Goal: Task Accomplishment & Management: Complete application form

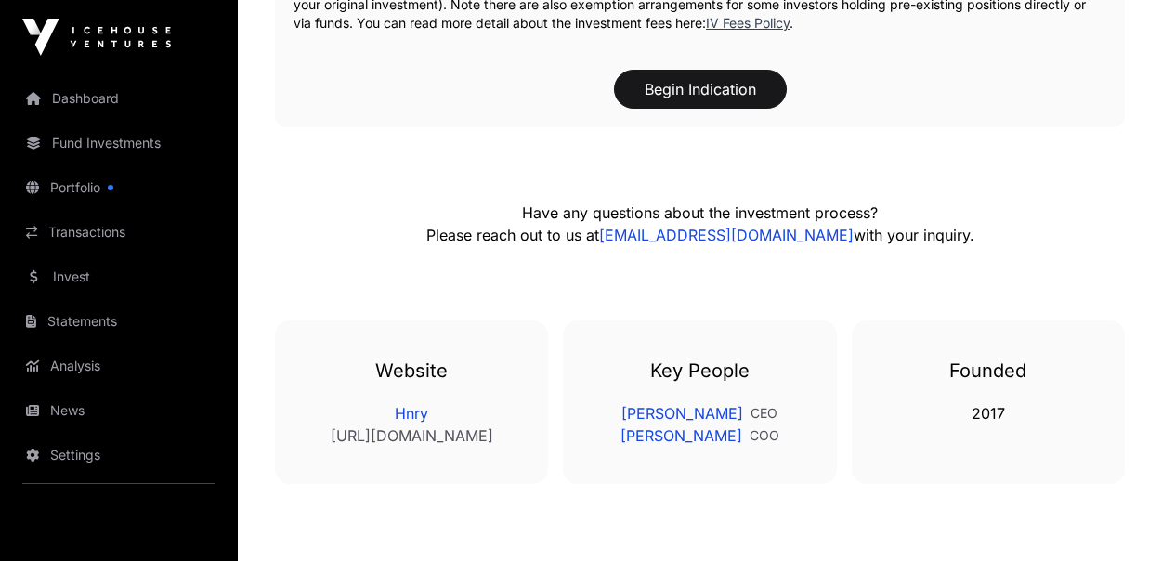
scroll to position [1858, 0]
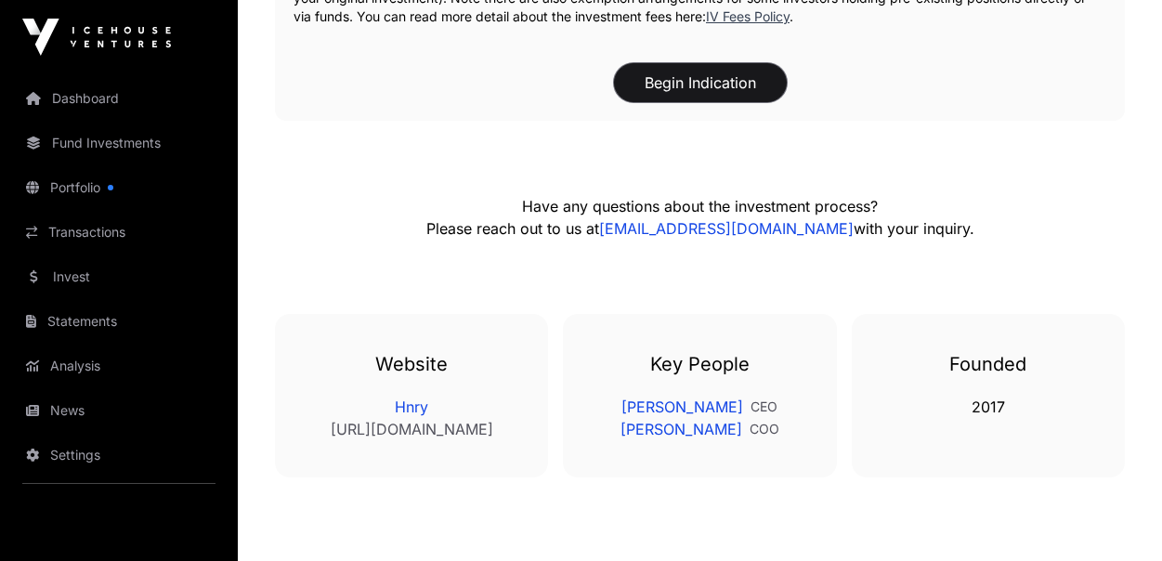
click at [670, 63] on button "Begin Indication" at bounding box center [700, 82] width 173 height 39
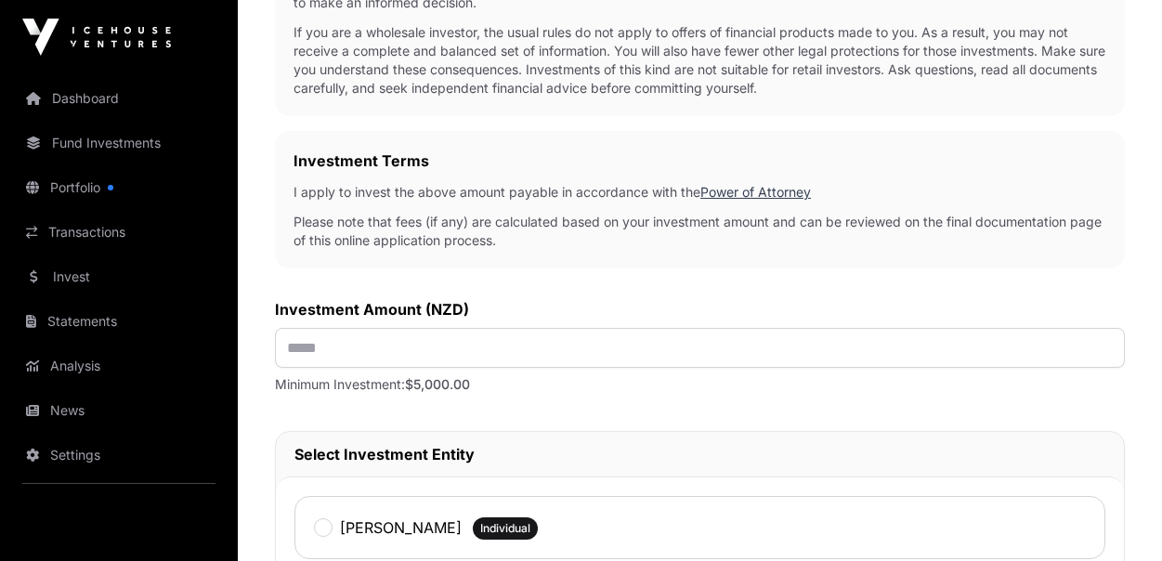
scroll to position [557, 0]
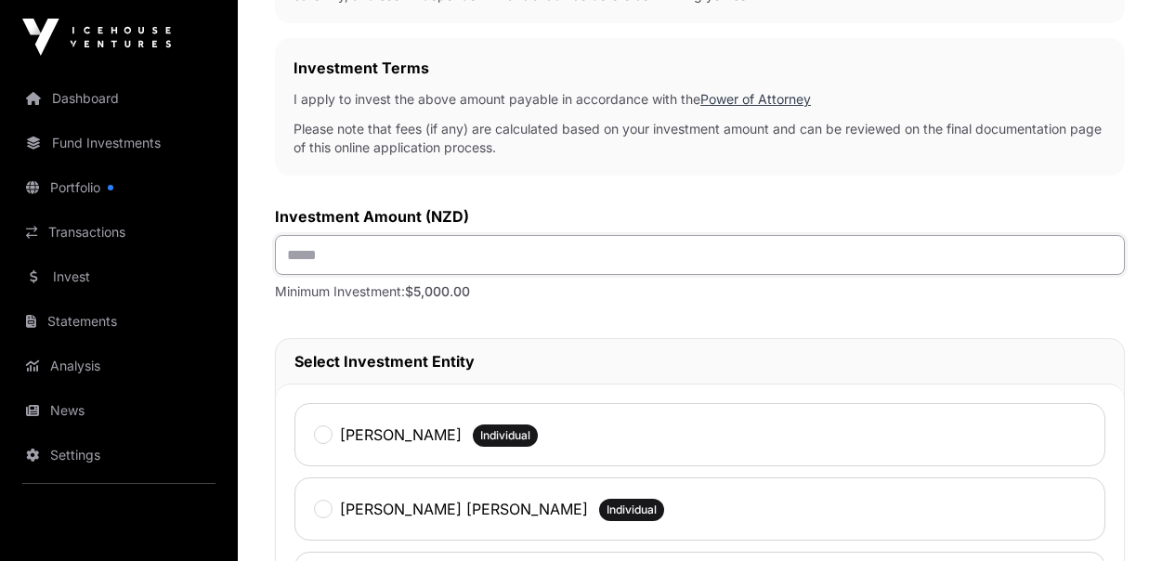
click at [559, 258] on input "text" at bounding box center [700, 255] width 850 height 40
click at [437, 256] on input "text" at bounding box center [700, 255] width 850 height 40
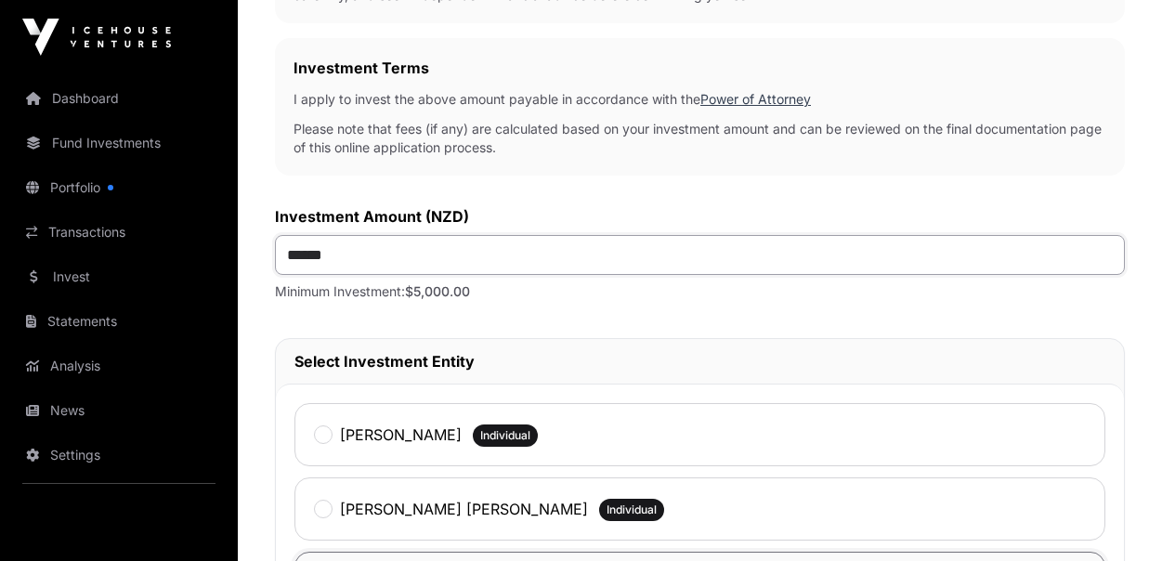
type input "*******"
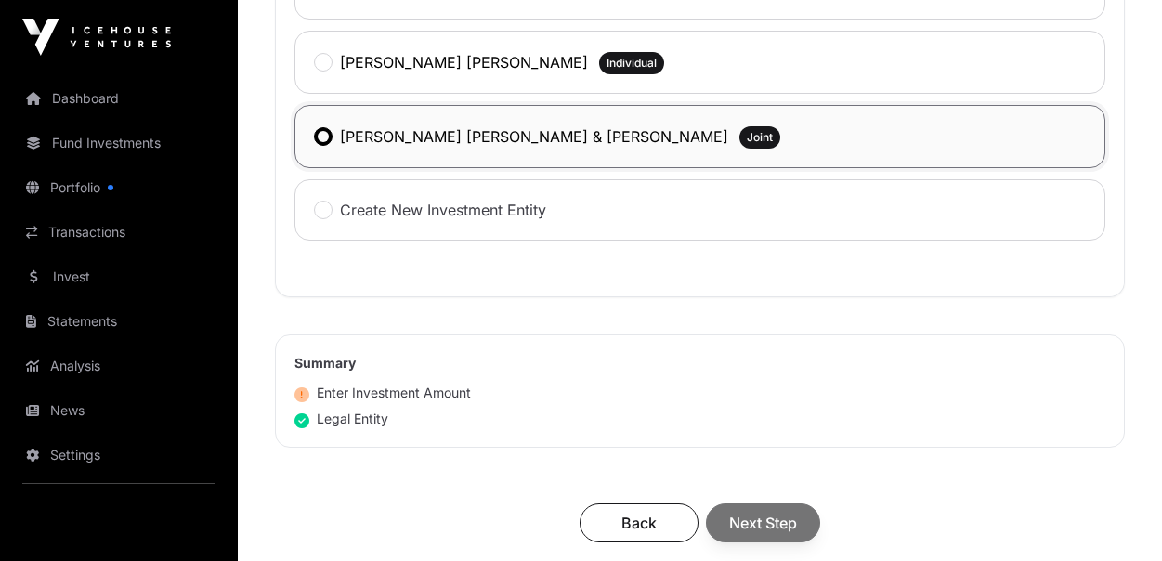
scroll to position [1115, 0]
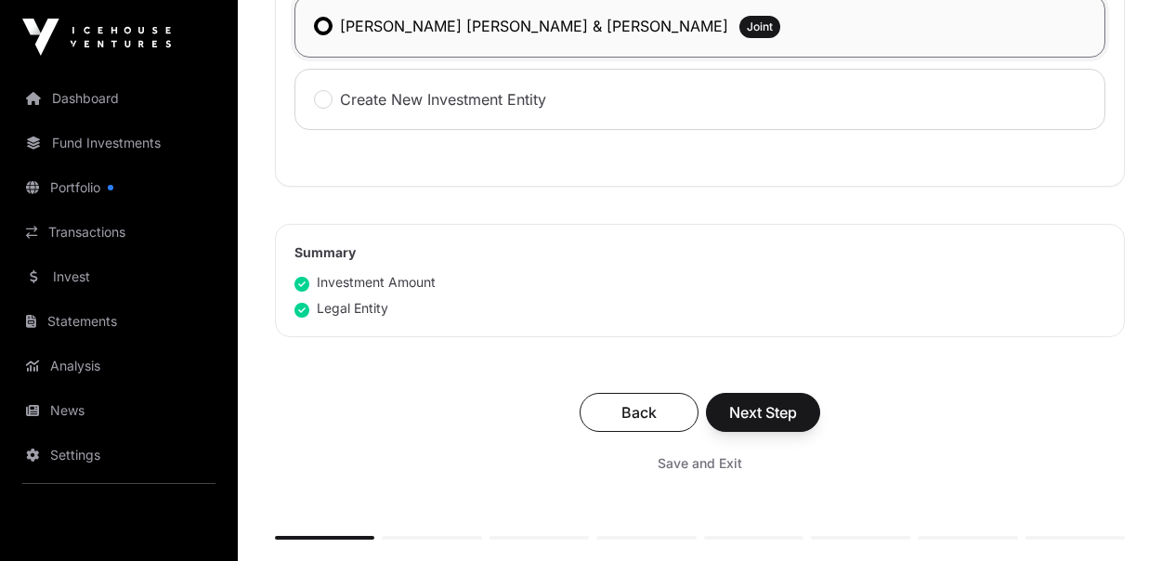
click at [768, 403] on div "Back Next Step" at bounding box center [700, 412] width 813 height 39
click at [764, 402] on span "Next Step" at bounding box center [763, 412] width 68 height 22
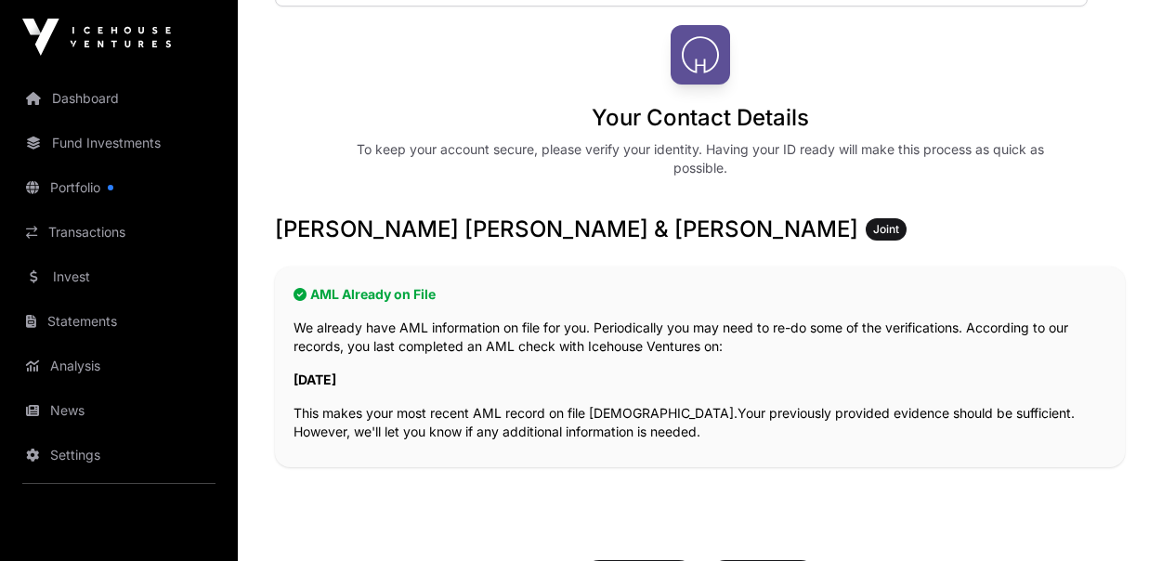
scroll to position [279, 0]
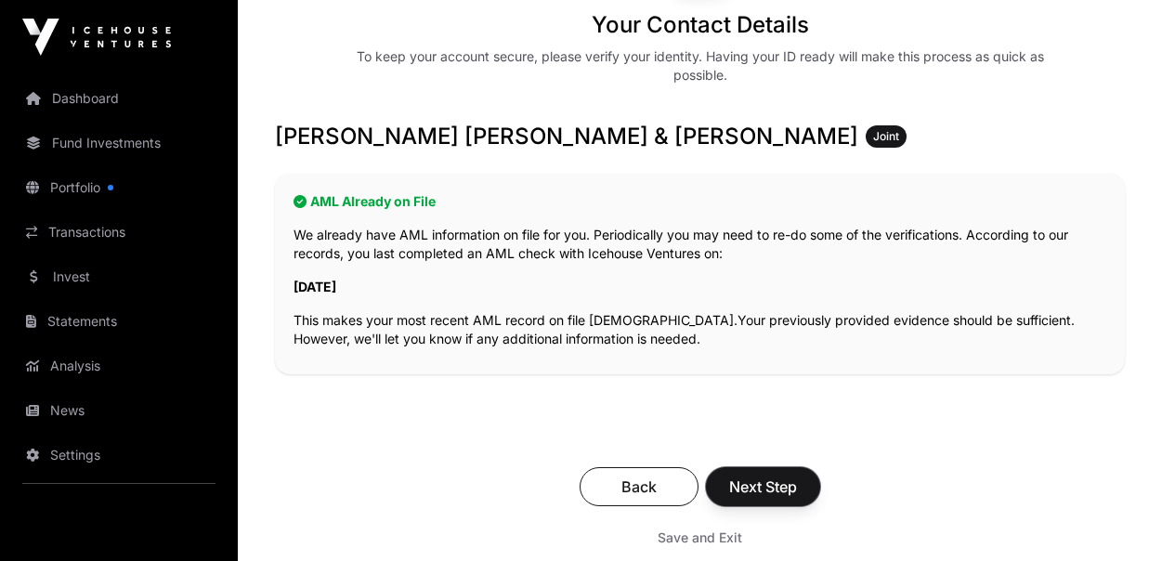
click at [758, 483] on span "Next Step" at bounding box center [763, 487] width 68 height 22
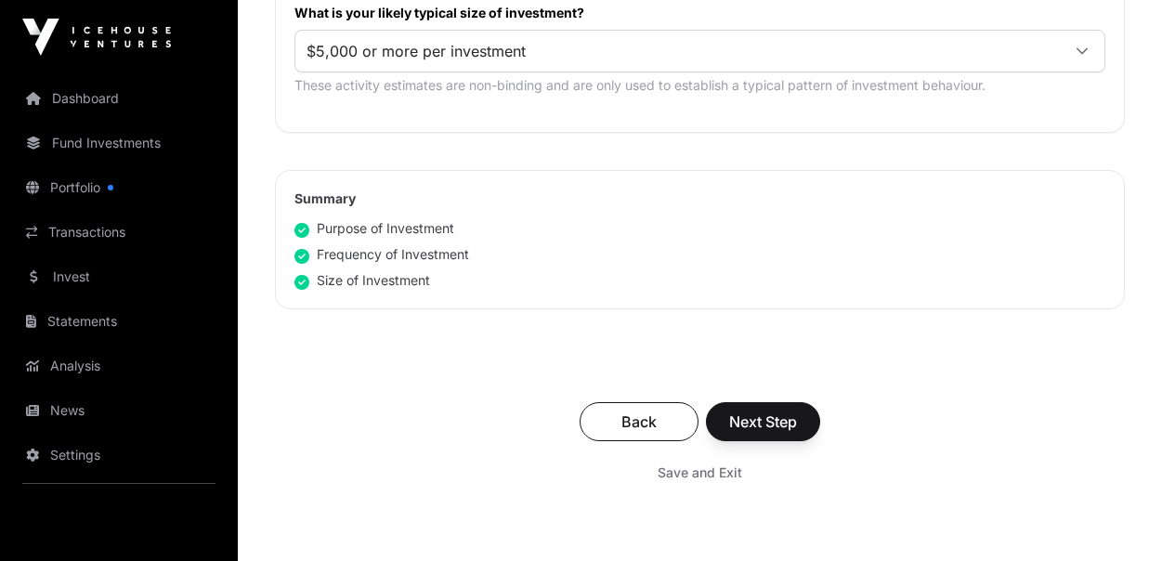
scroll to position [1208, 0]
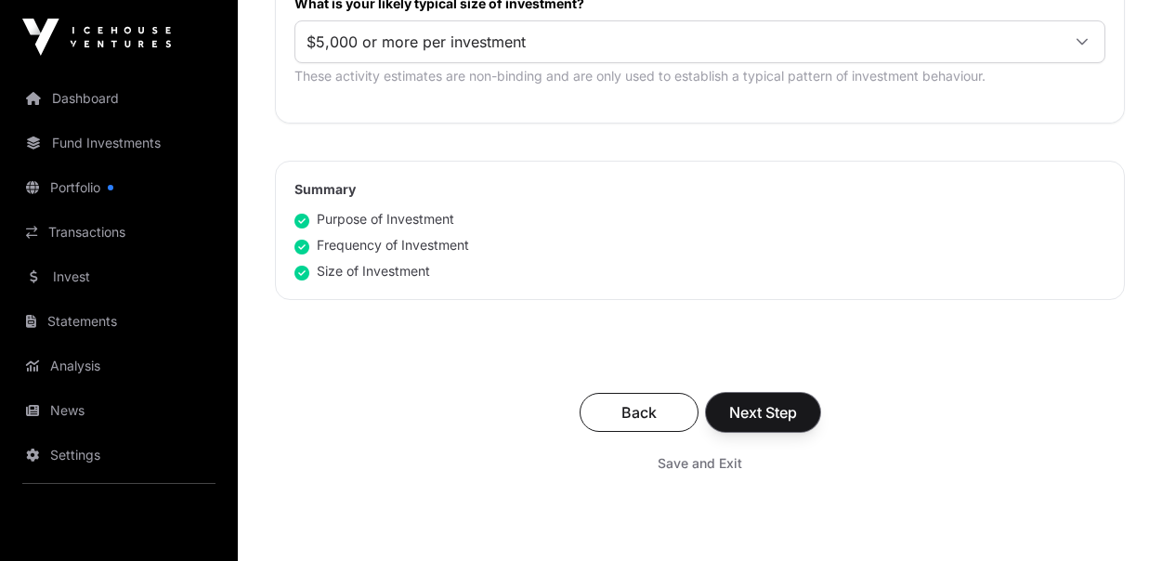
click at [737, 409] on span "Next Step" at bounding box center [763, 412] width 68 height 22
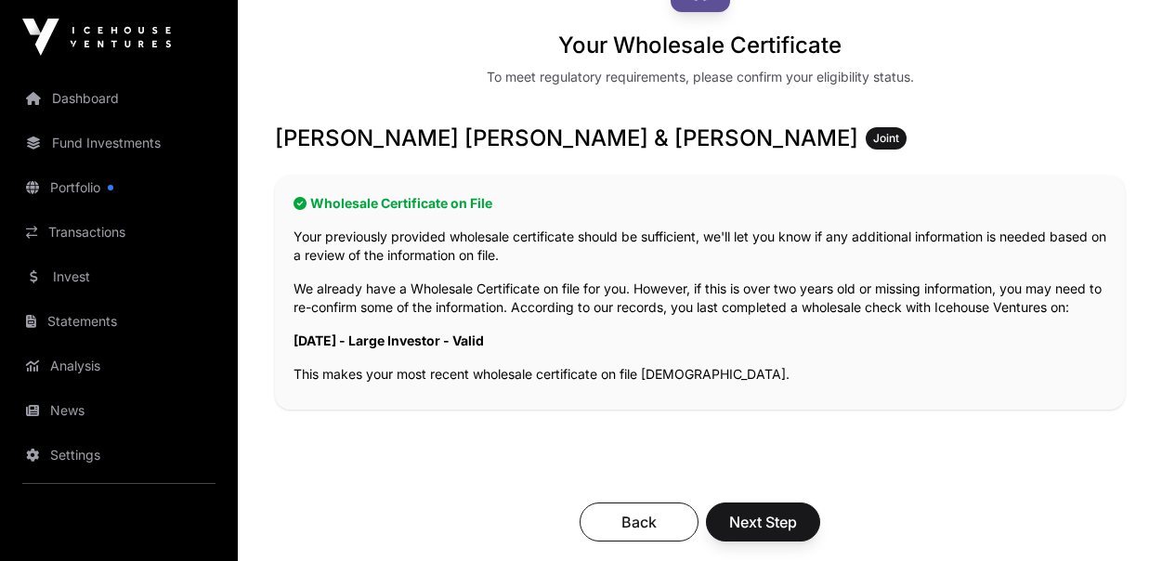
scroll to position [279, 0]
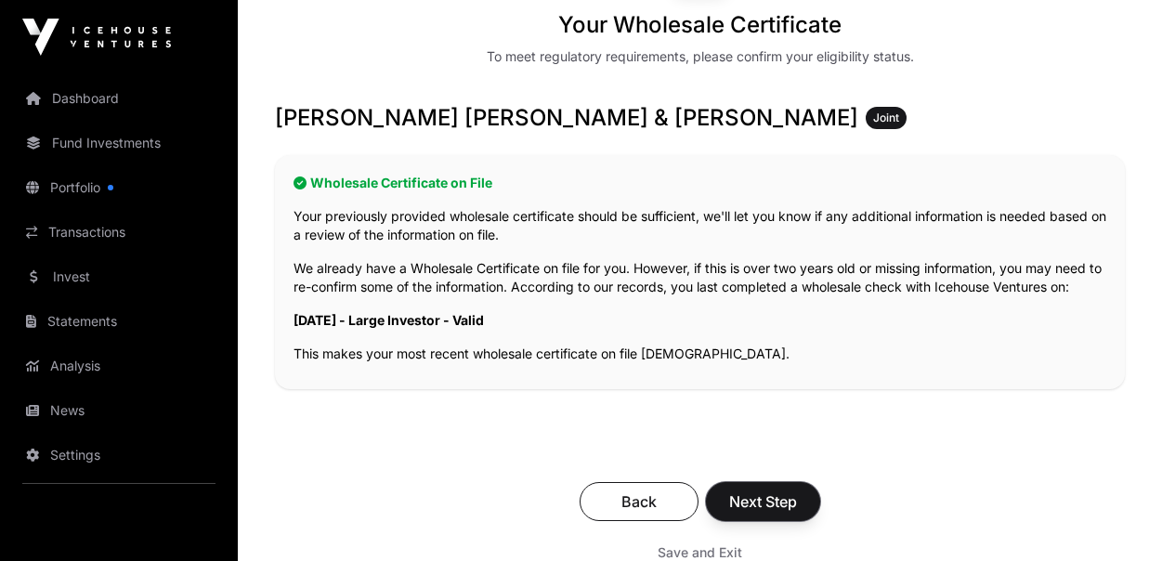
click at [769, 505] on span "Next Step" at bounding box center [763, 501] width 68 height 22
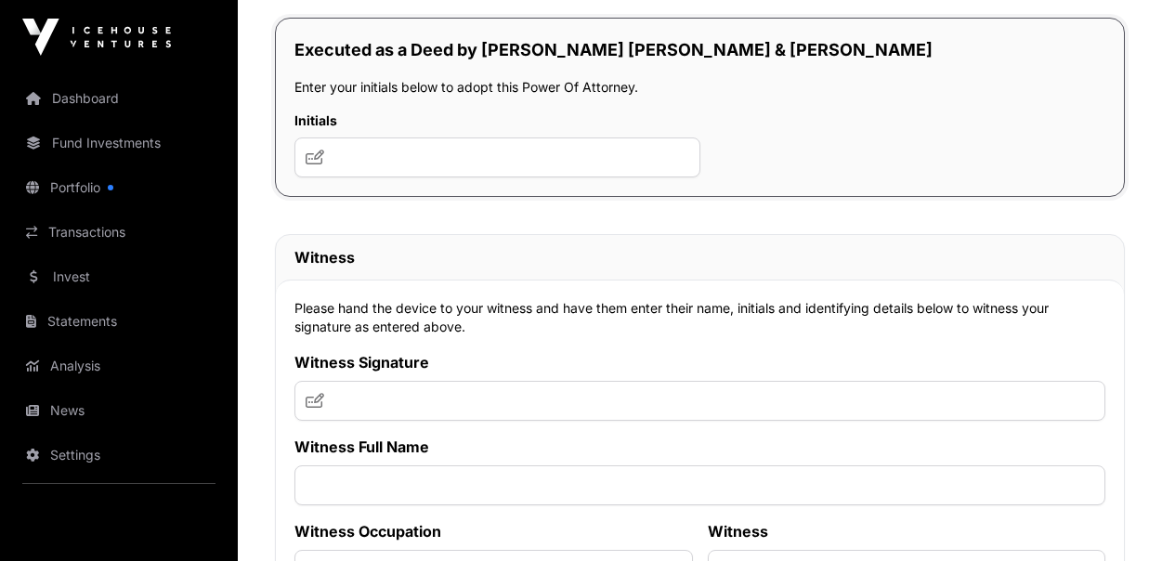
scroll to position [13393, 0]
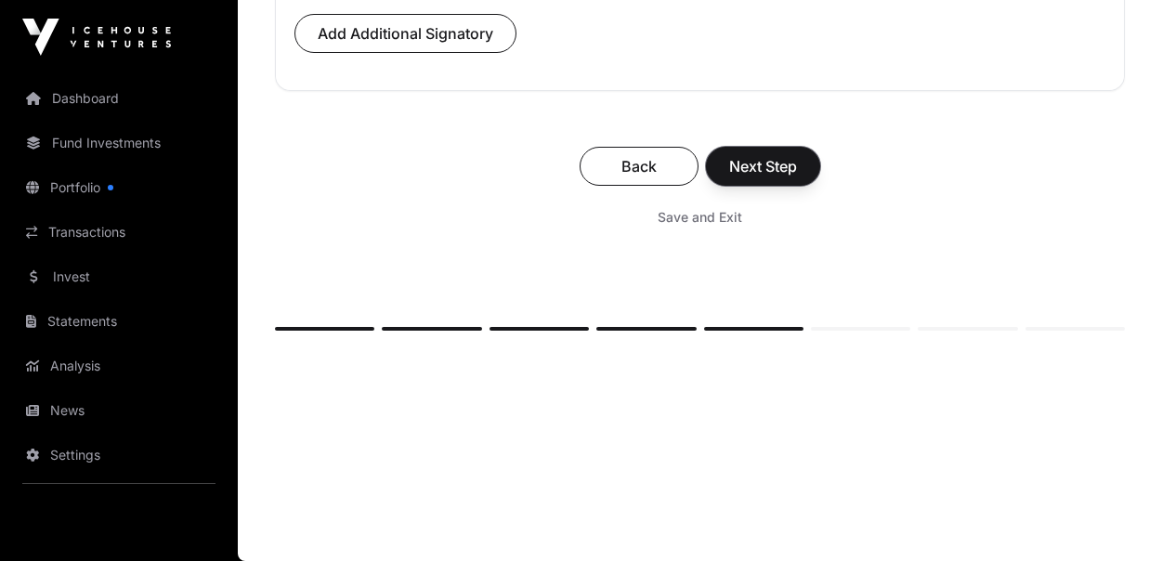
click at [770, 165] on span "Next Step" at bounding box center [763, 166] width 68 height 22
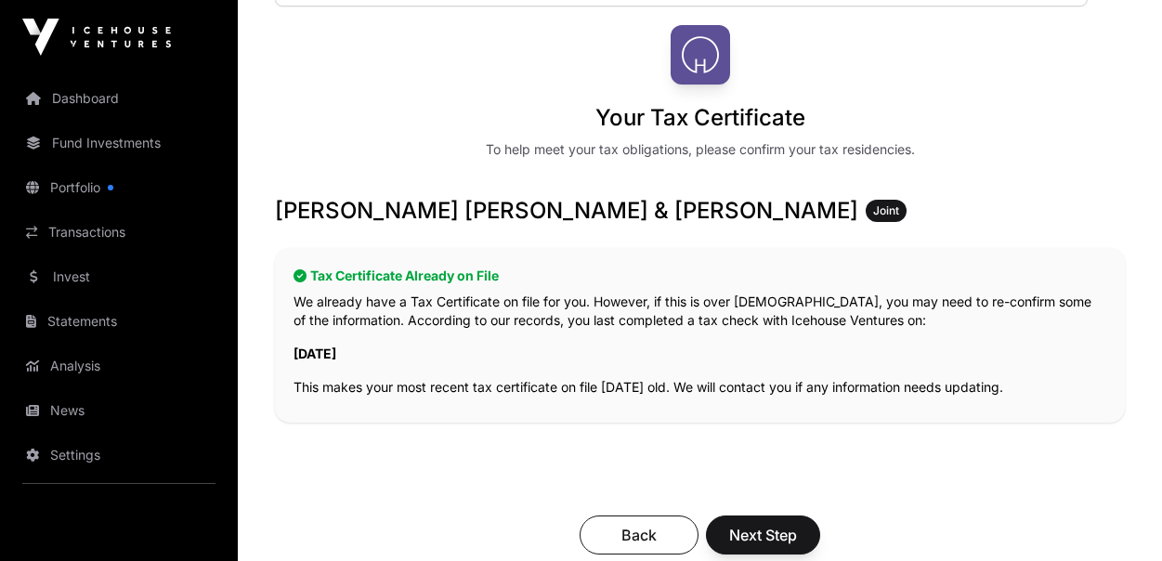
scroll to position [279, 0]
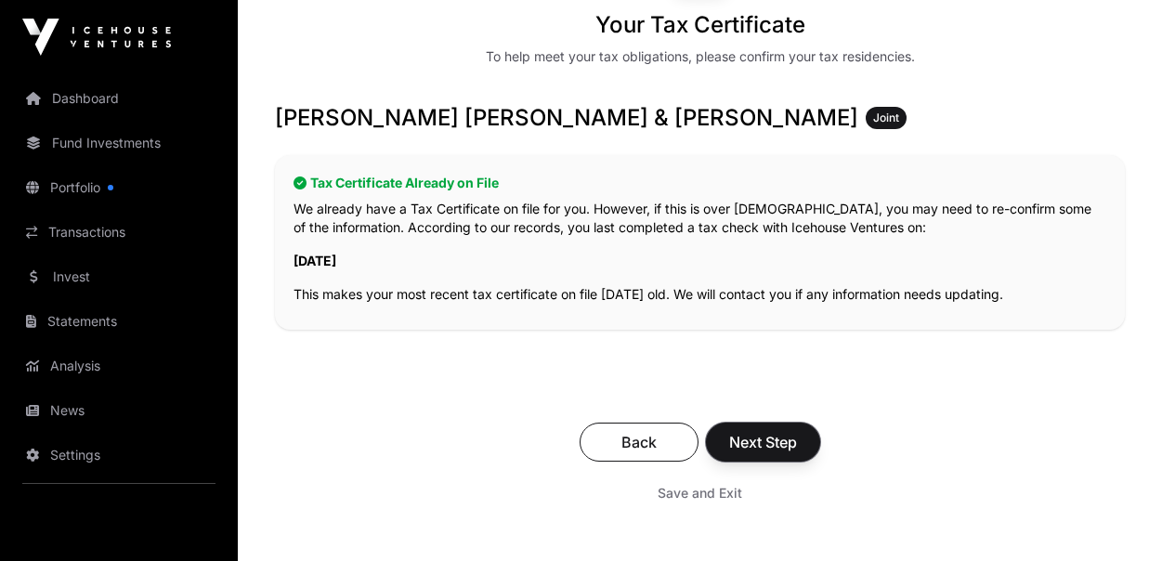
click at [770, 448] on span "Next Step" at bounding box center [763, 442] width 68 height 22
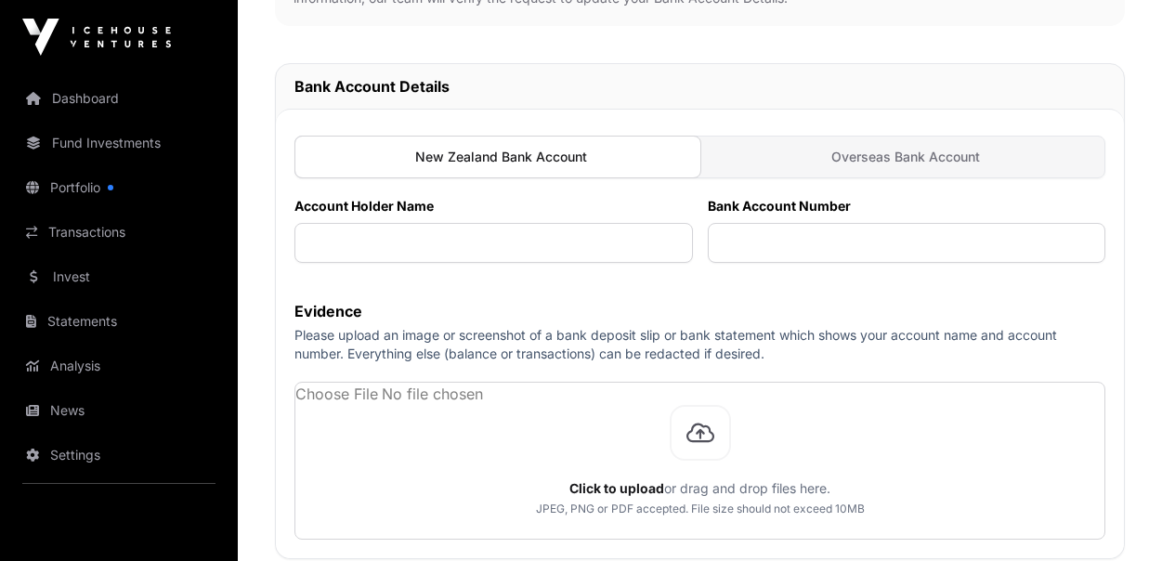
scroll to position [557, 0]
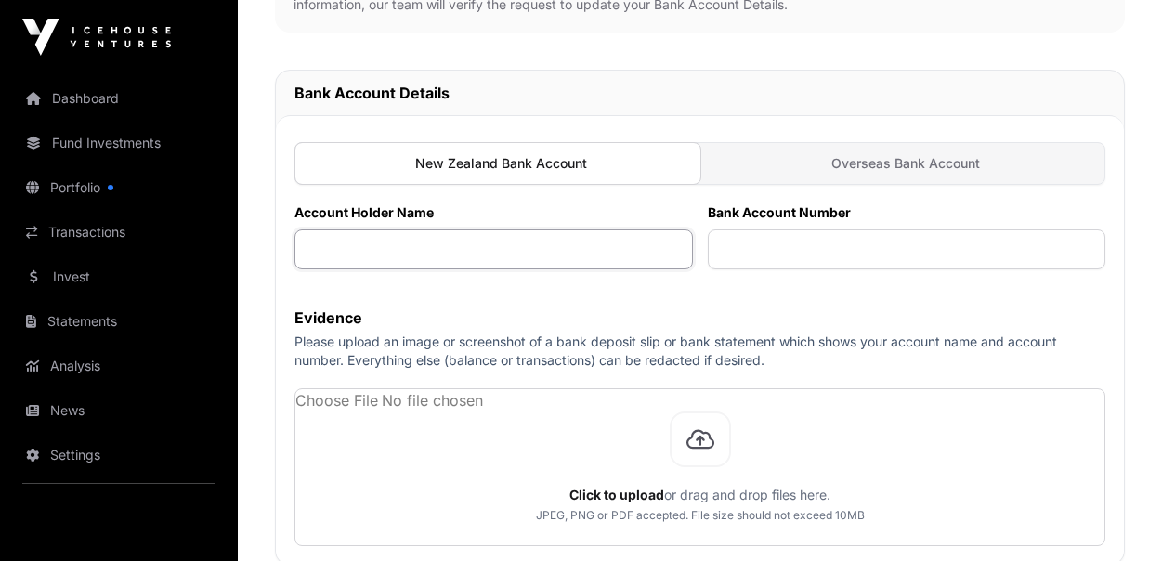
click at [508, 258] on input "text" at bounding box center [493, 249] width 399 height 40
type input "**********"
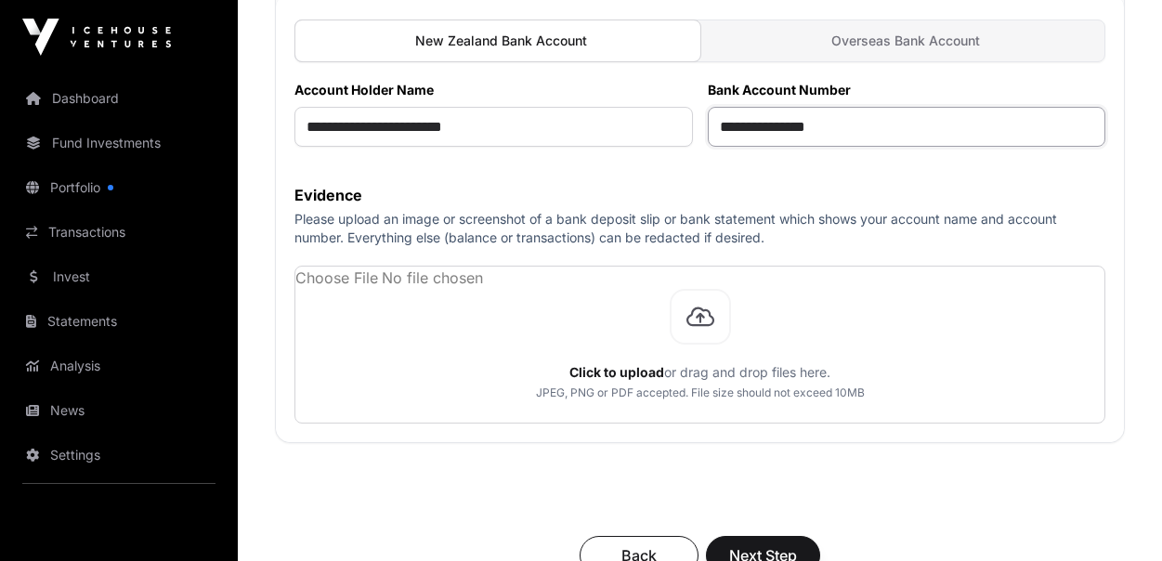
scroll to position [743, 0]
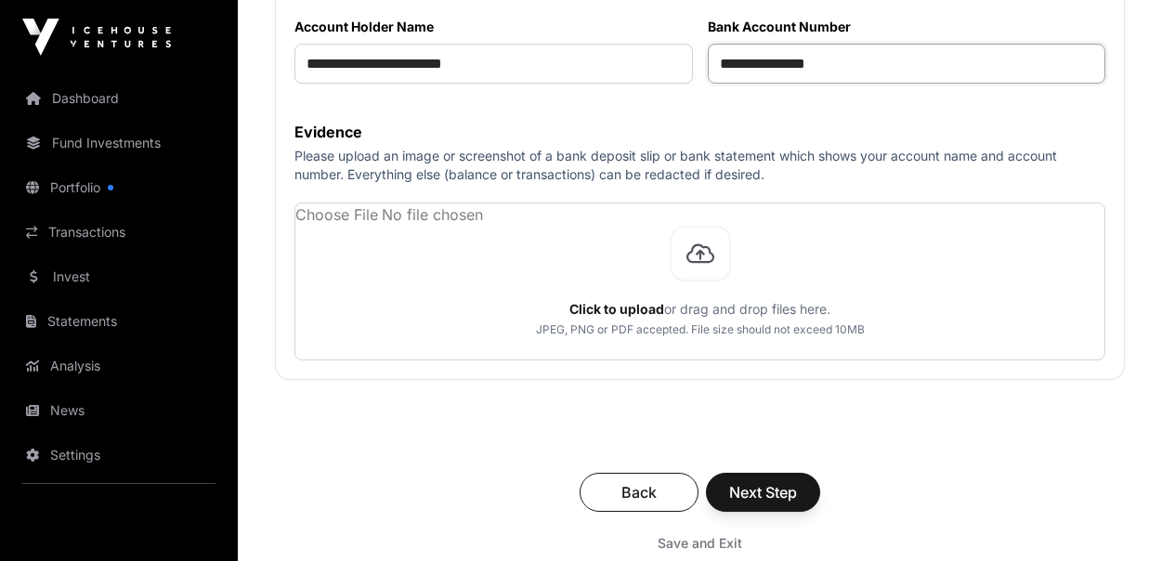
type input "**********"
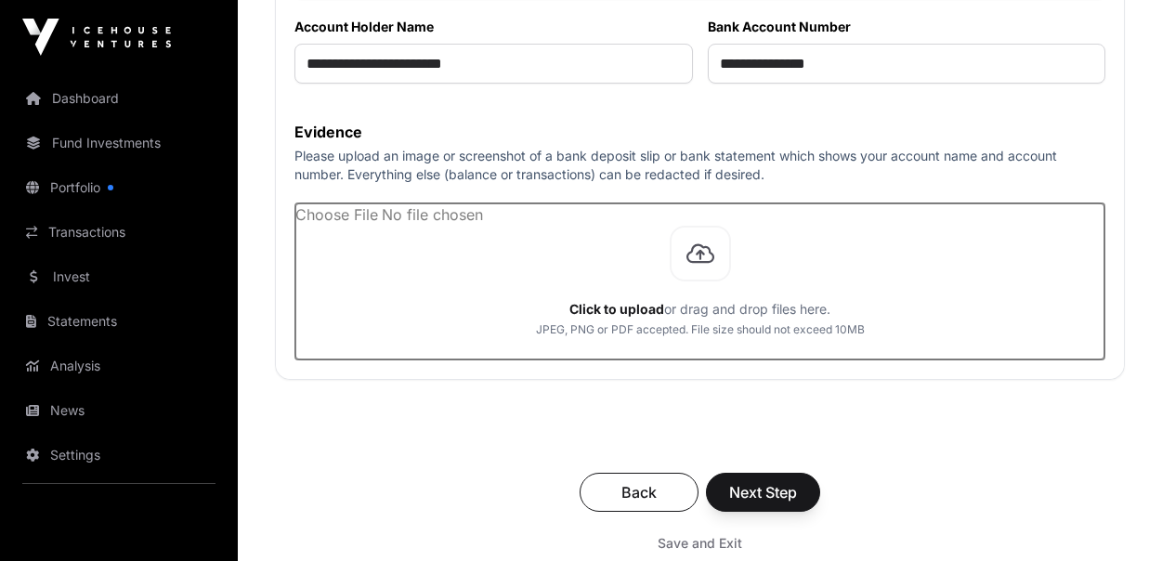
click at [608, 318] on input "file" at bounding box center [699, 281] width 809 height 156
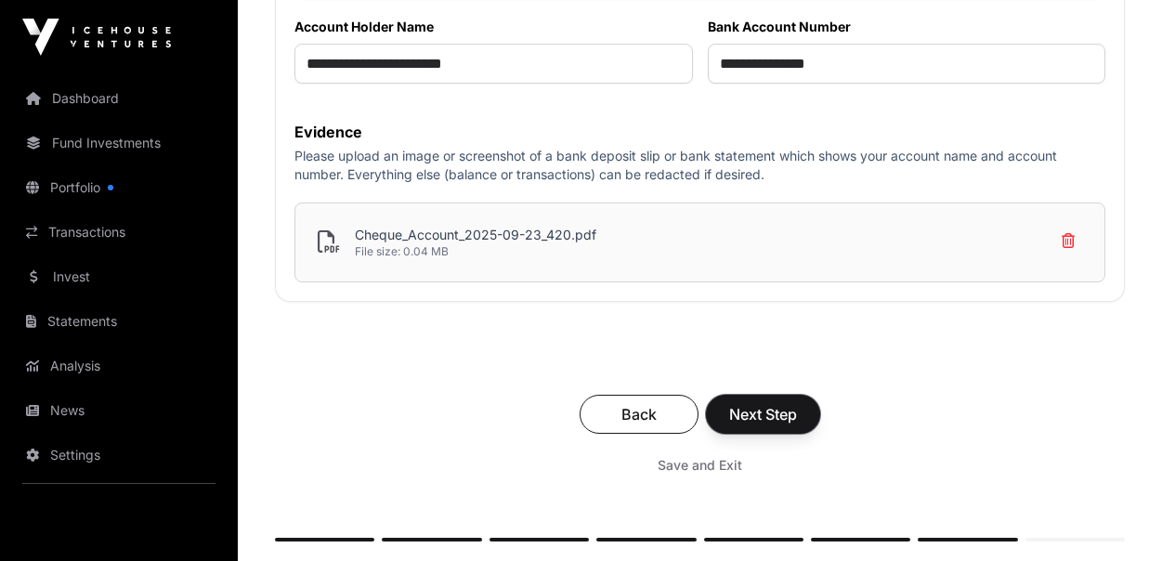
click at [780, 415] on span "Next Step" at bounding box center [763, 414] width 68 height 22
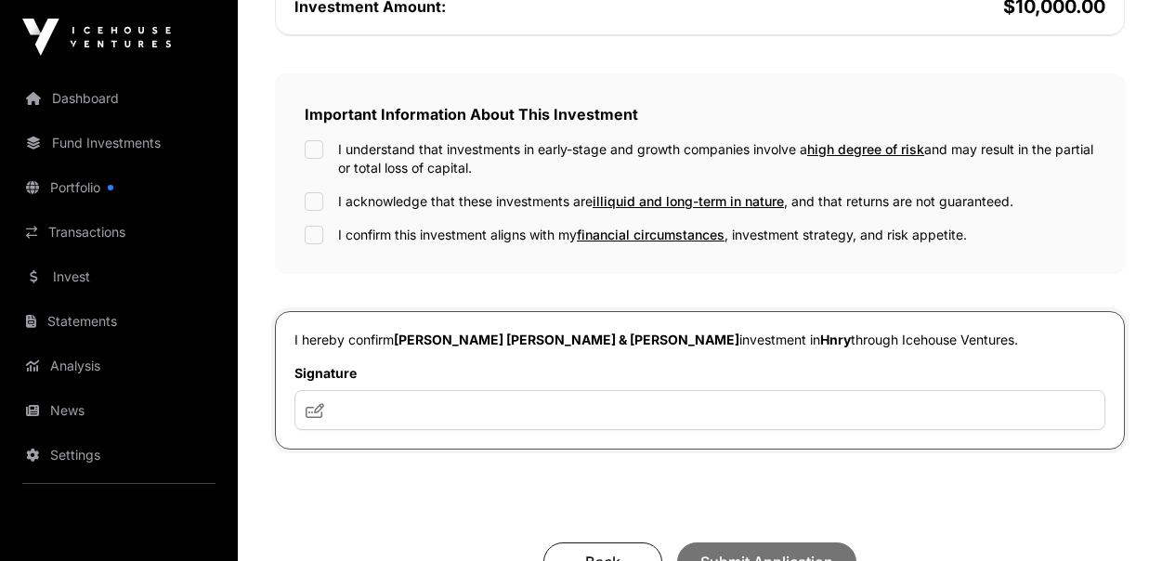
scroll to position [650, 0]
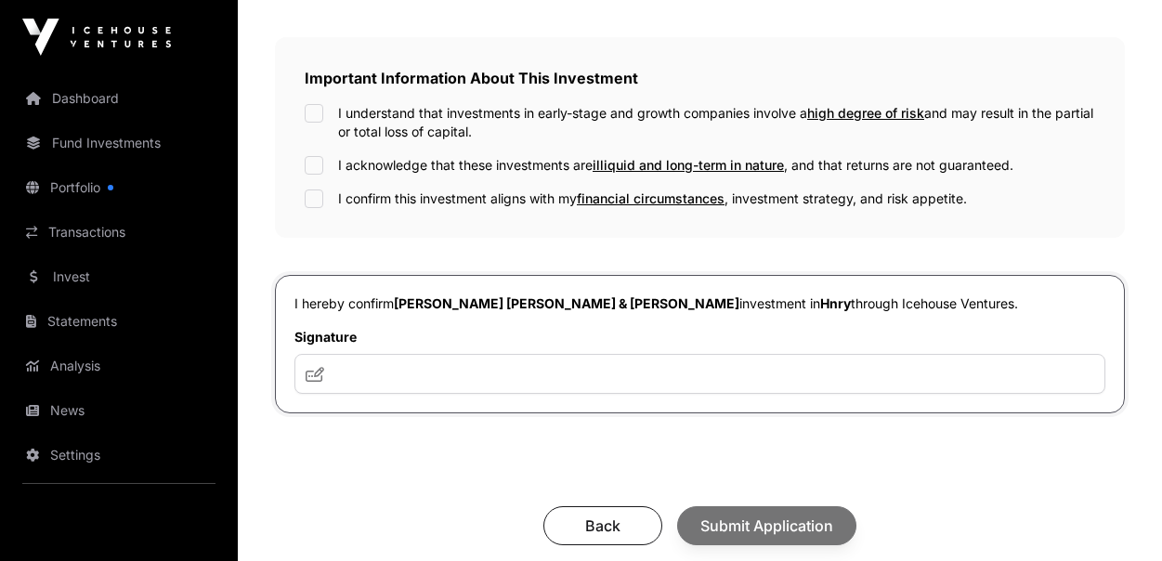
click at [325, 104] on div "I understand that investments in early-stage and growth companies involve a hig…" at bounding box center [700, 122] width 791 height 37
click at [446, 365] on input "text" at bounding box center [699, 374] width 811 height 40
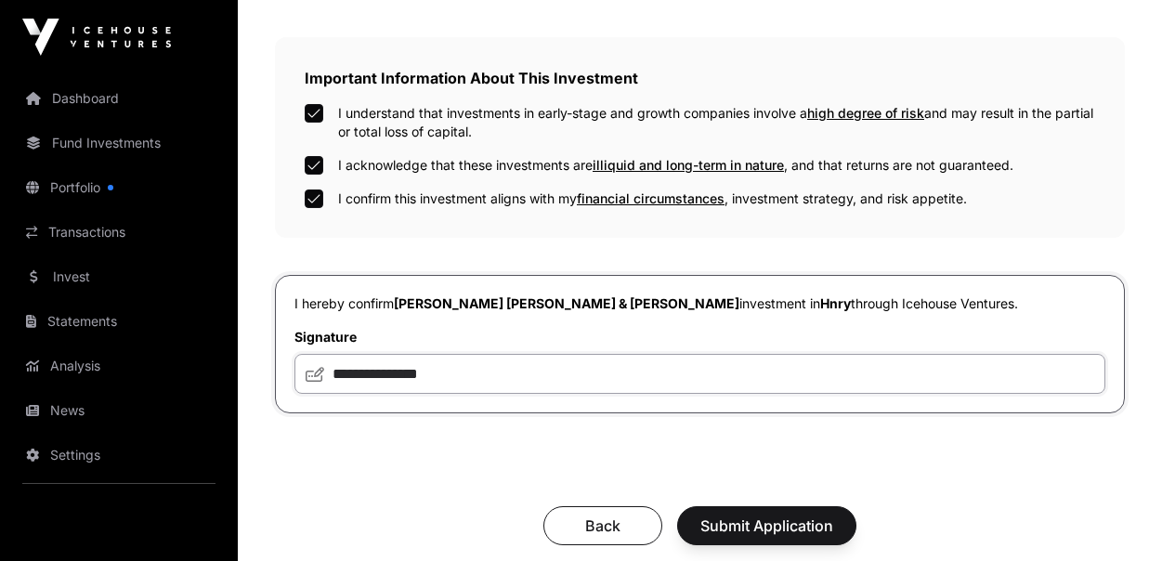
type input "**********"
click at [726, 515] on span "Submit Application" at bounding box center [766, 526] width 133 height 22
